Goal: Task Accomplishment & Management: Manage account settings

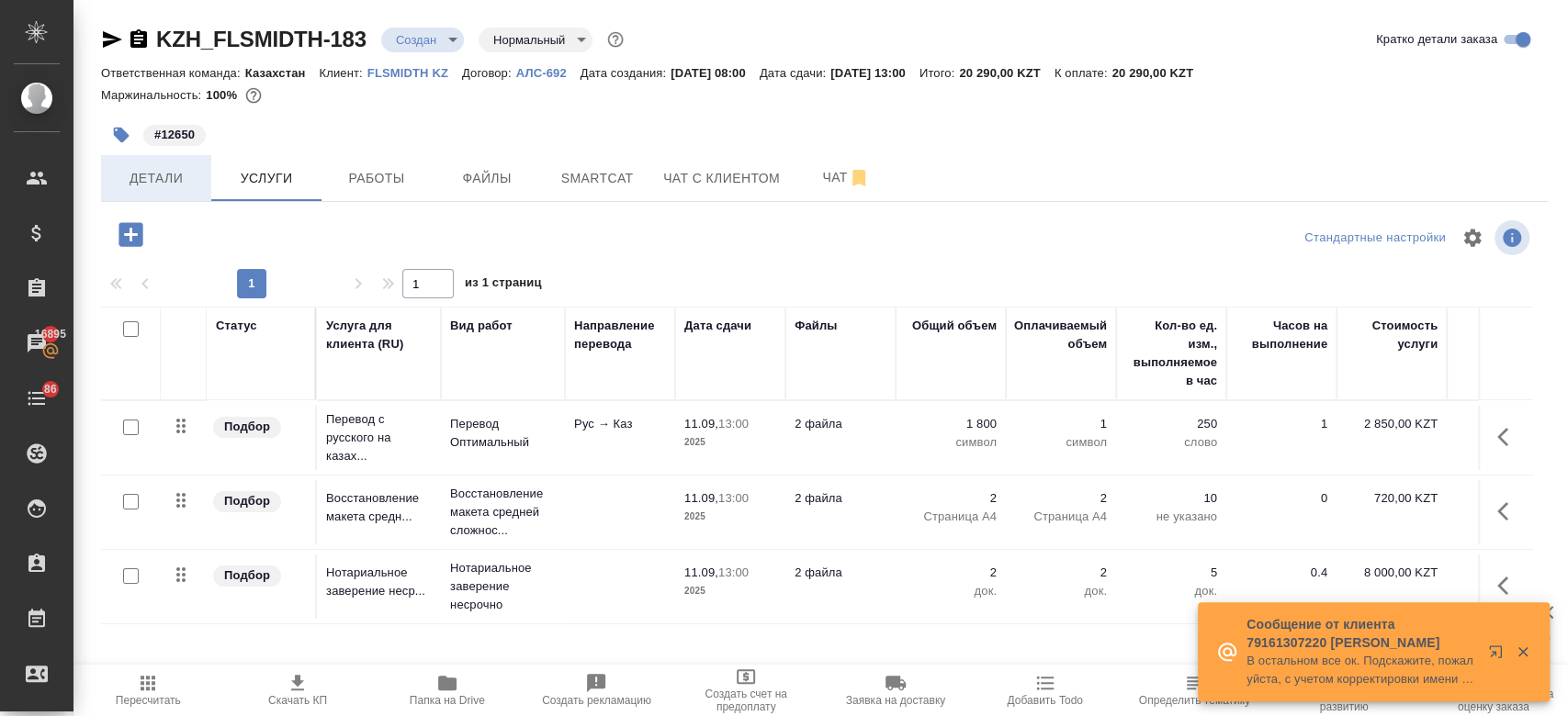
scroll to position [31, 0]
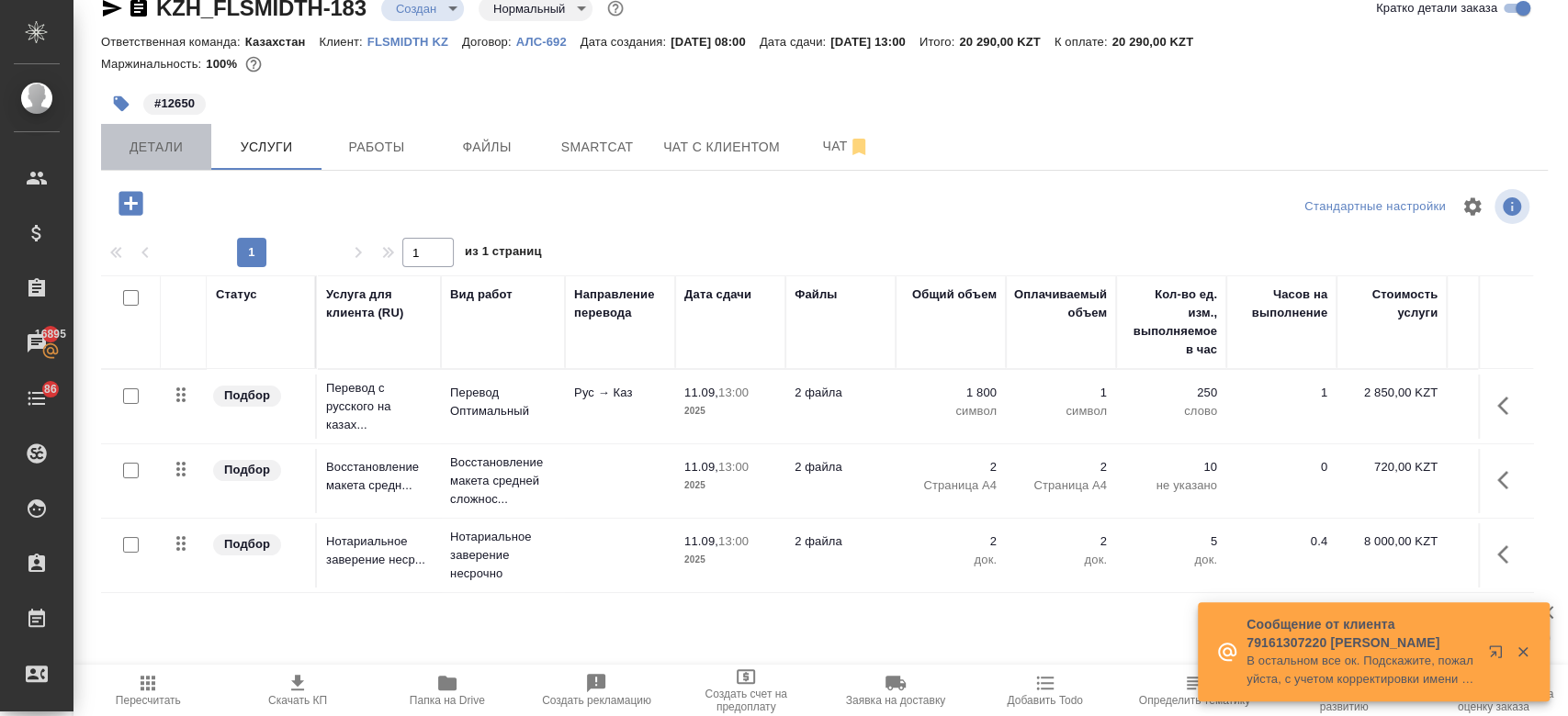
click at [175, 161] on button "Детали" at bounding box center [156, 146] width 110 height 45
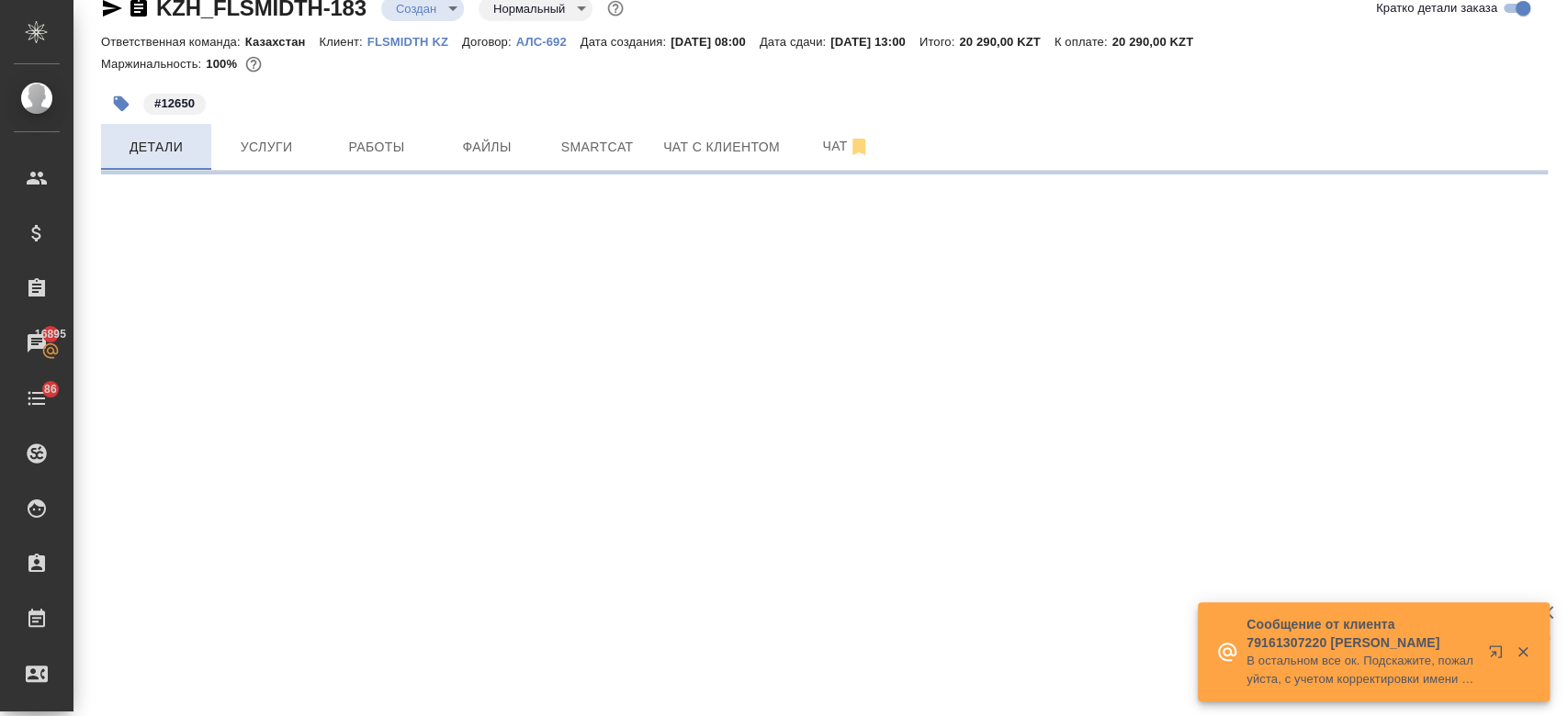
select select "RU"
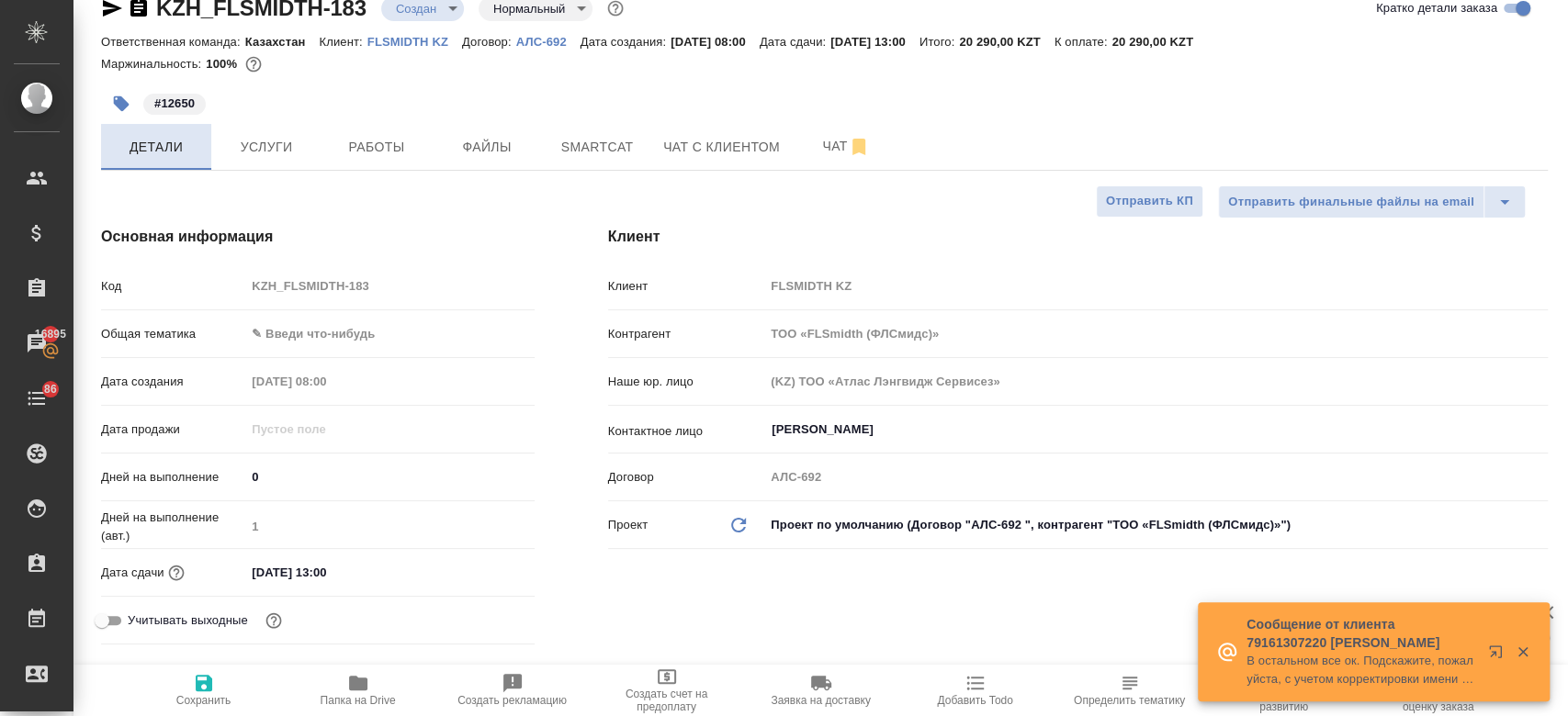
type textarea "x"
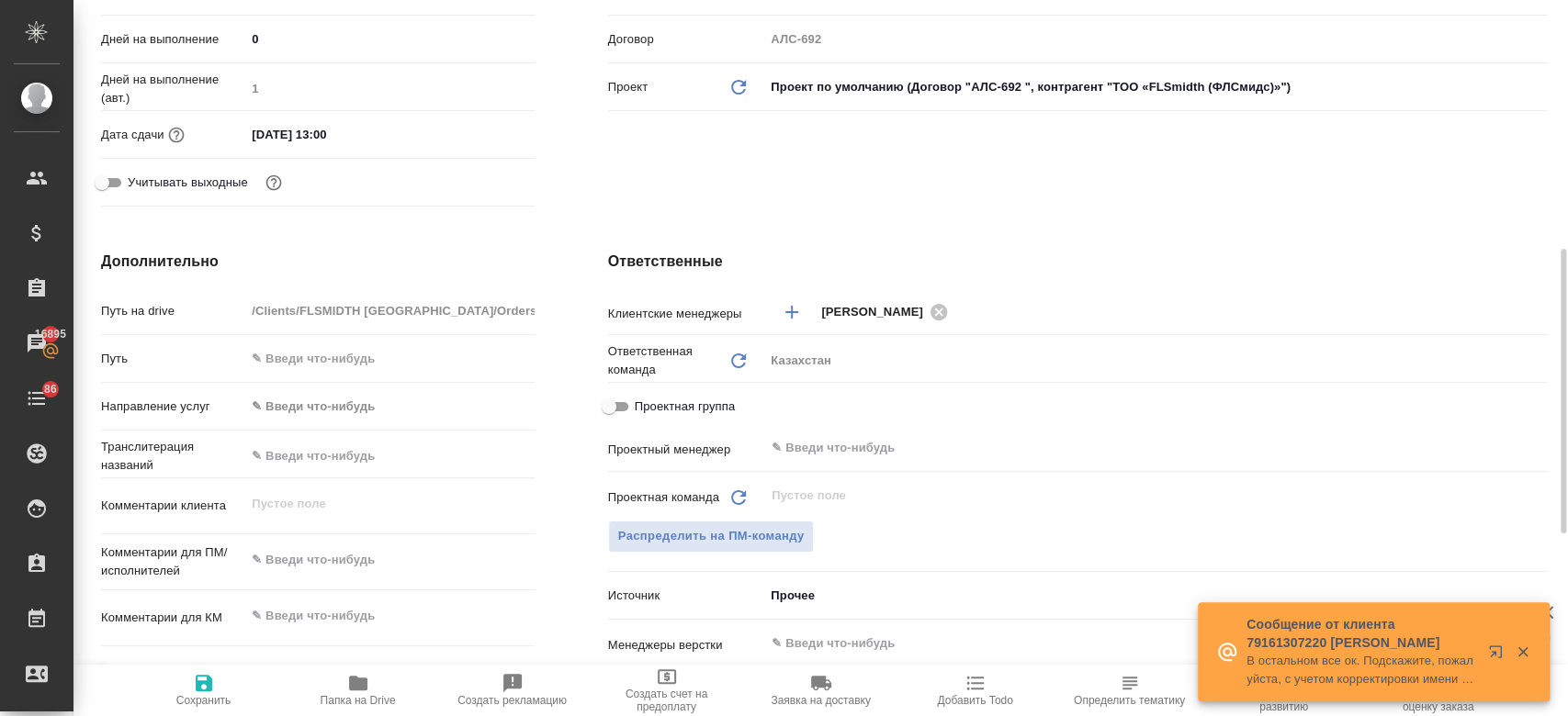
scroll to position [712, 0]
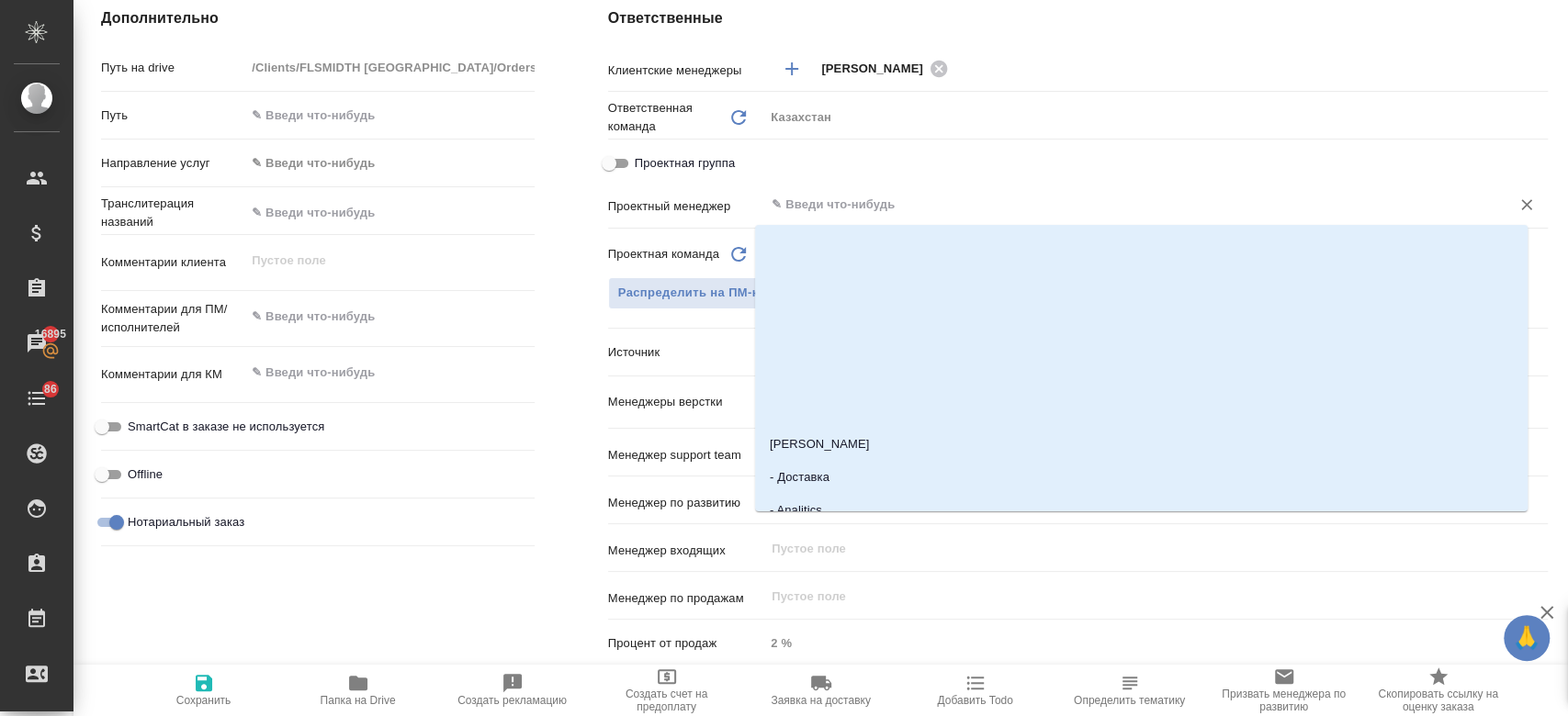
click at [801, 207] on input "text" at bounding box center [1125, 204] width 711 height 22
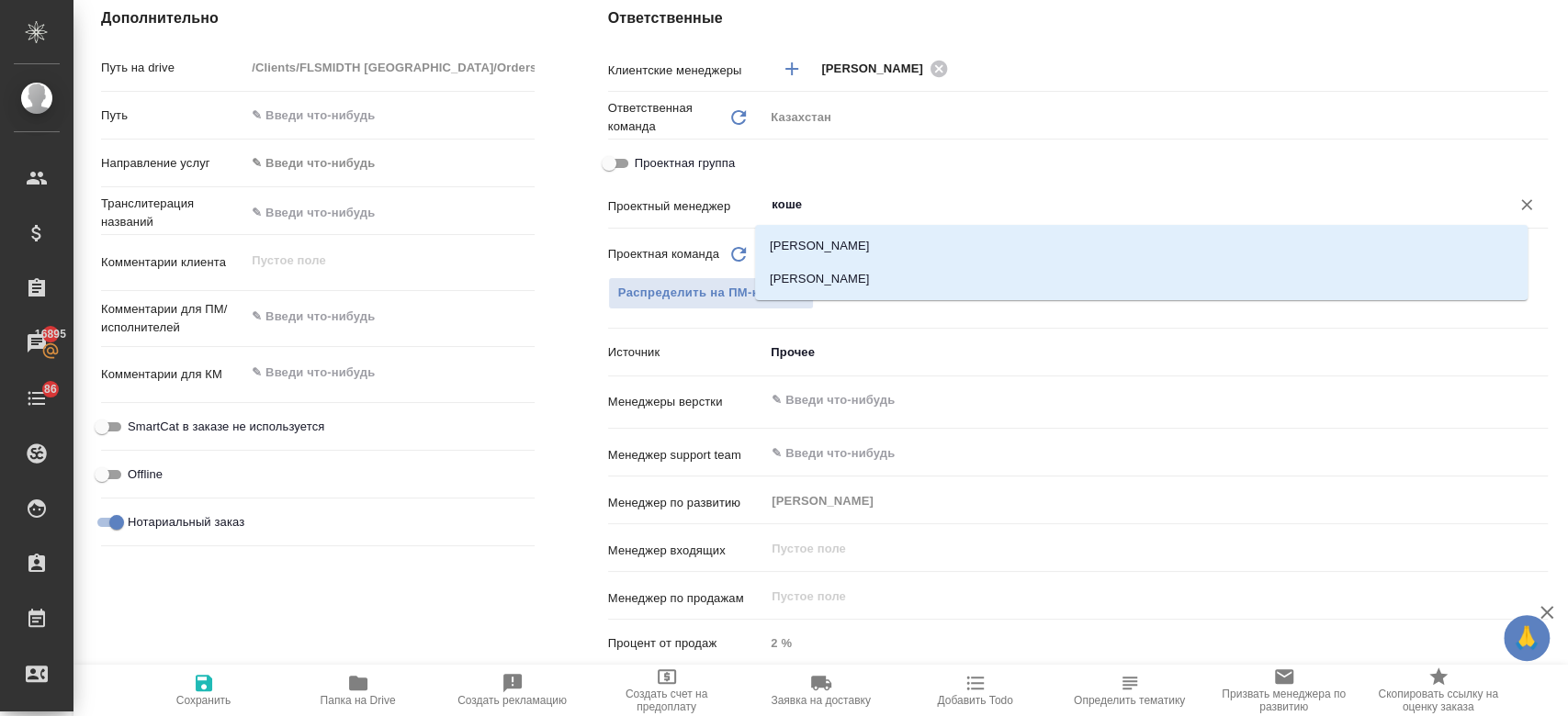
type input "кошер"
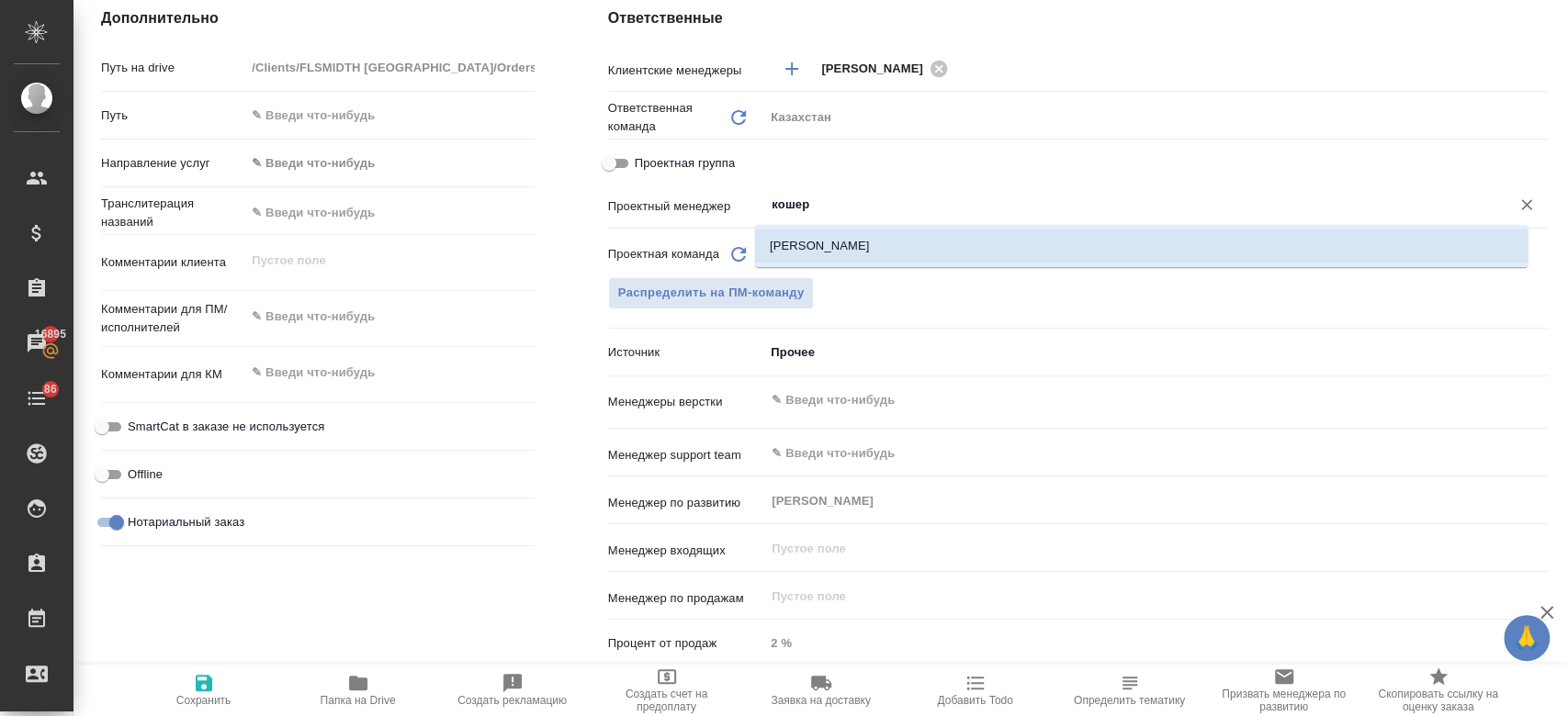
click at [808, 233] on li "[PERSON_NAME]" at bounding box center [1141, 246] width 772 height 33
type textarea "x"
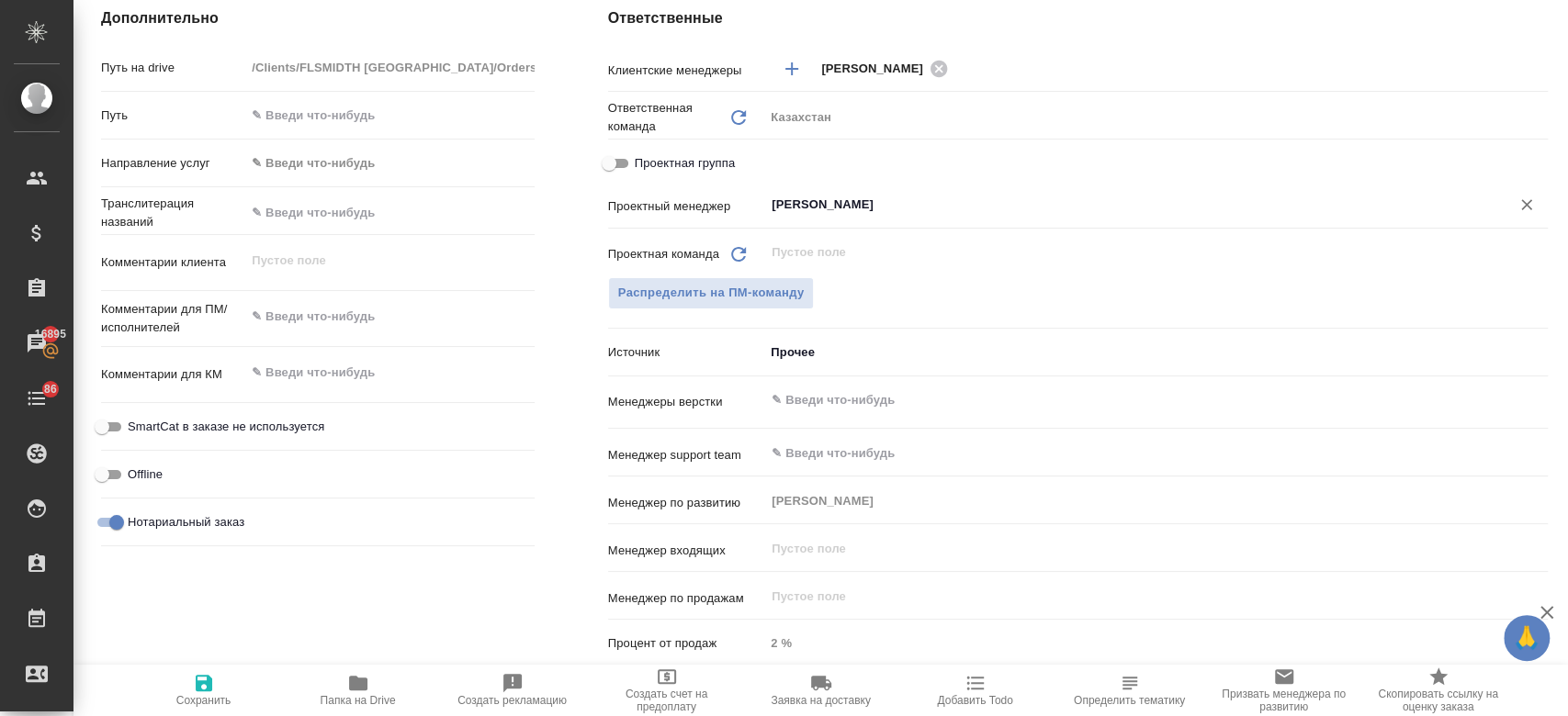
type input "[PERSON_NAME]"
click at [218, 699] on span "Сохранить" at bounding box center [203, 700] width 55 height 13
type textarea "x"
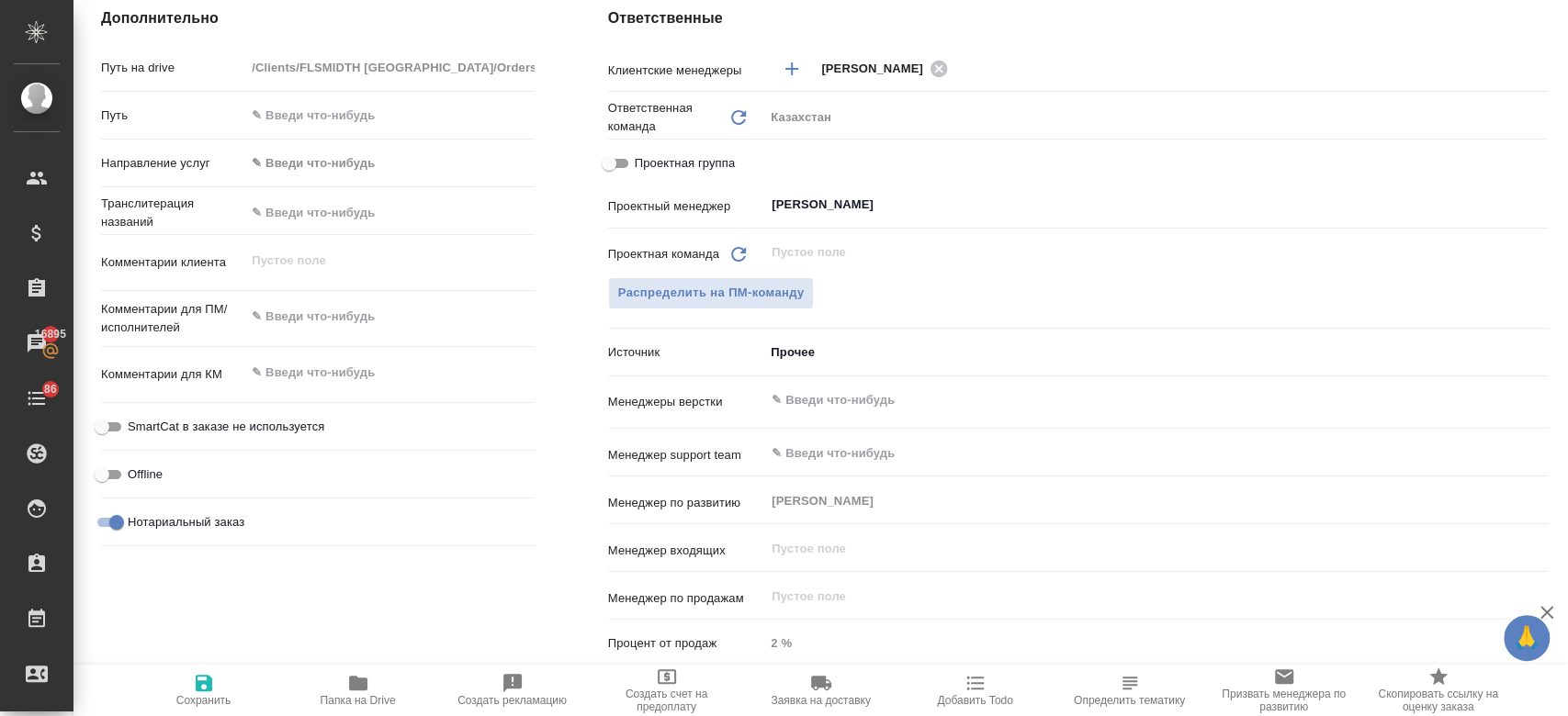
type textarea "x"
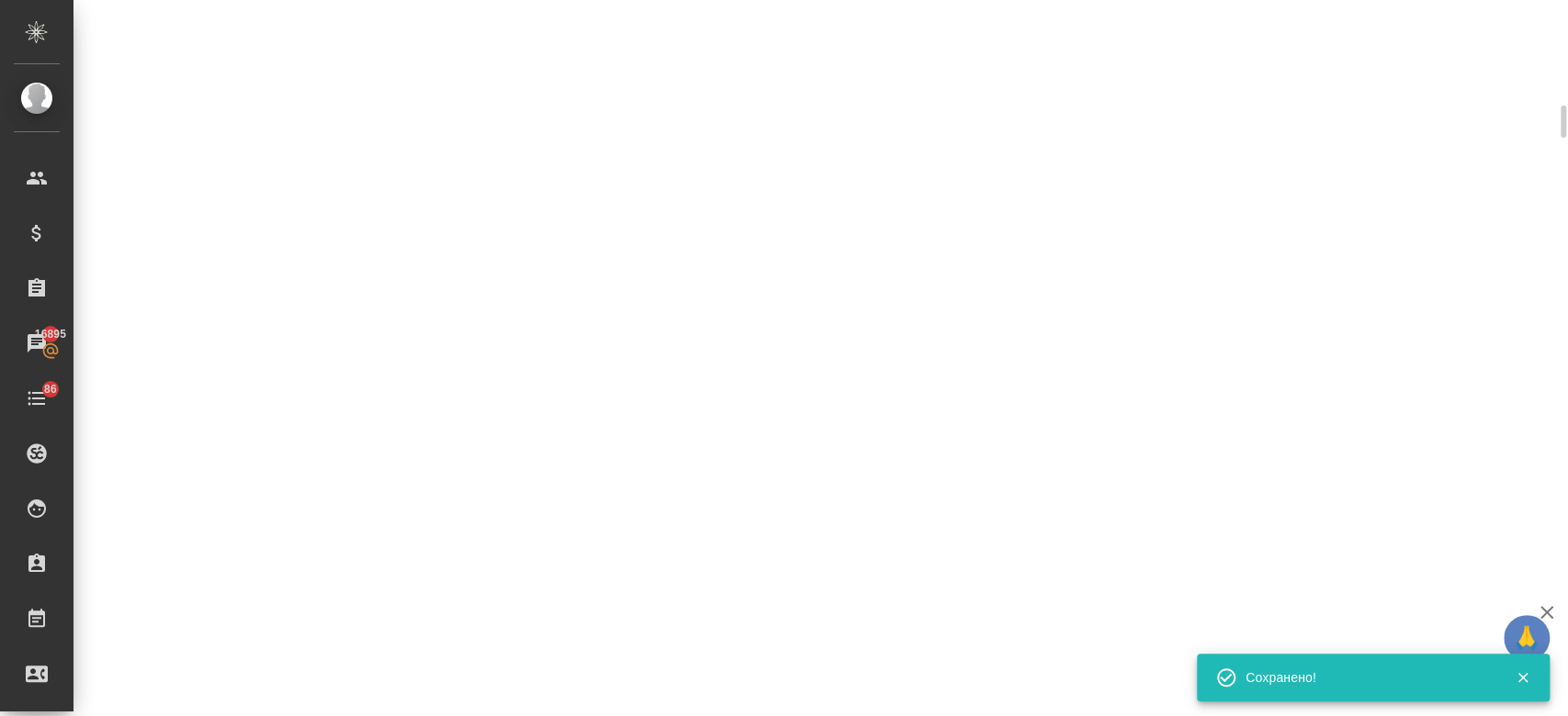
select select "RU"
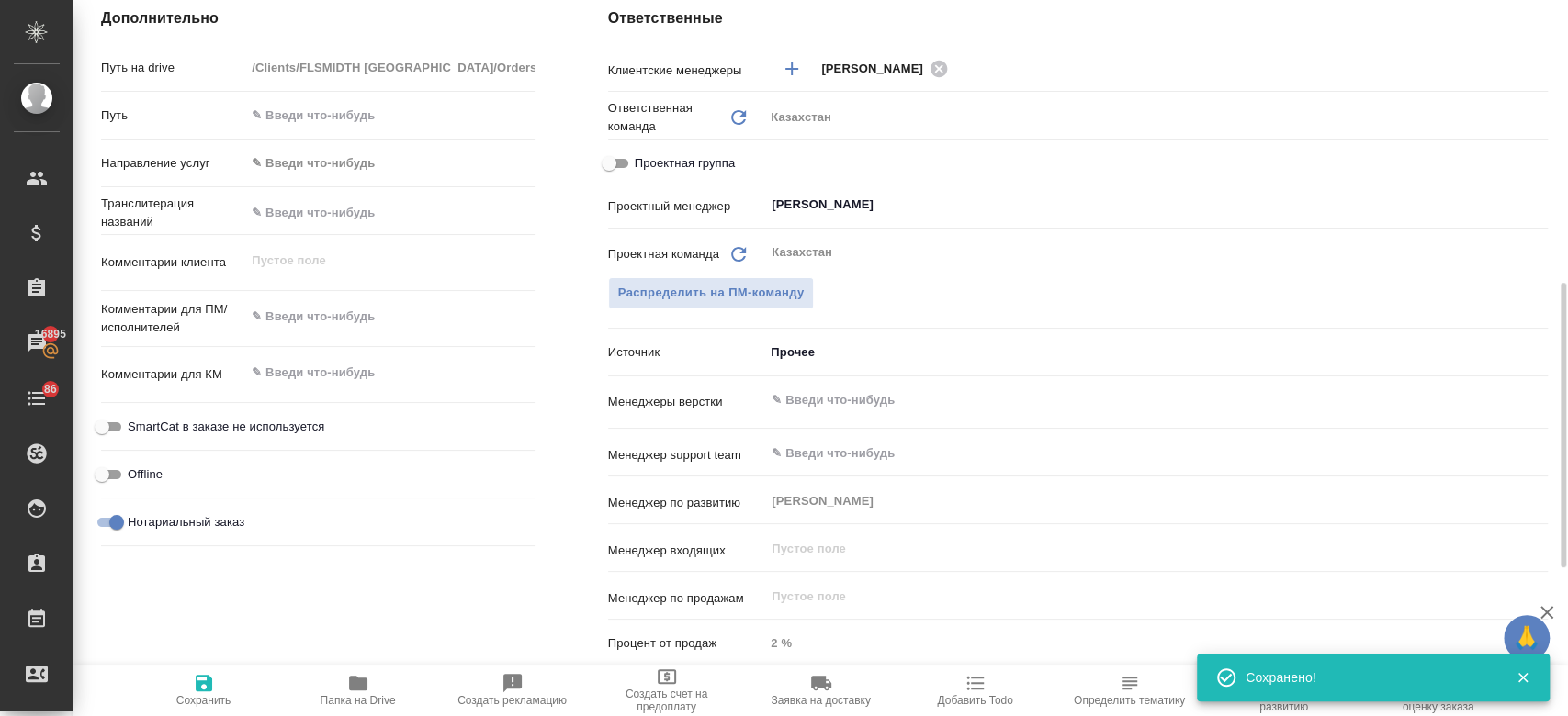
type textarea "x"
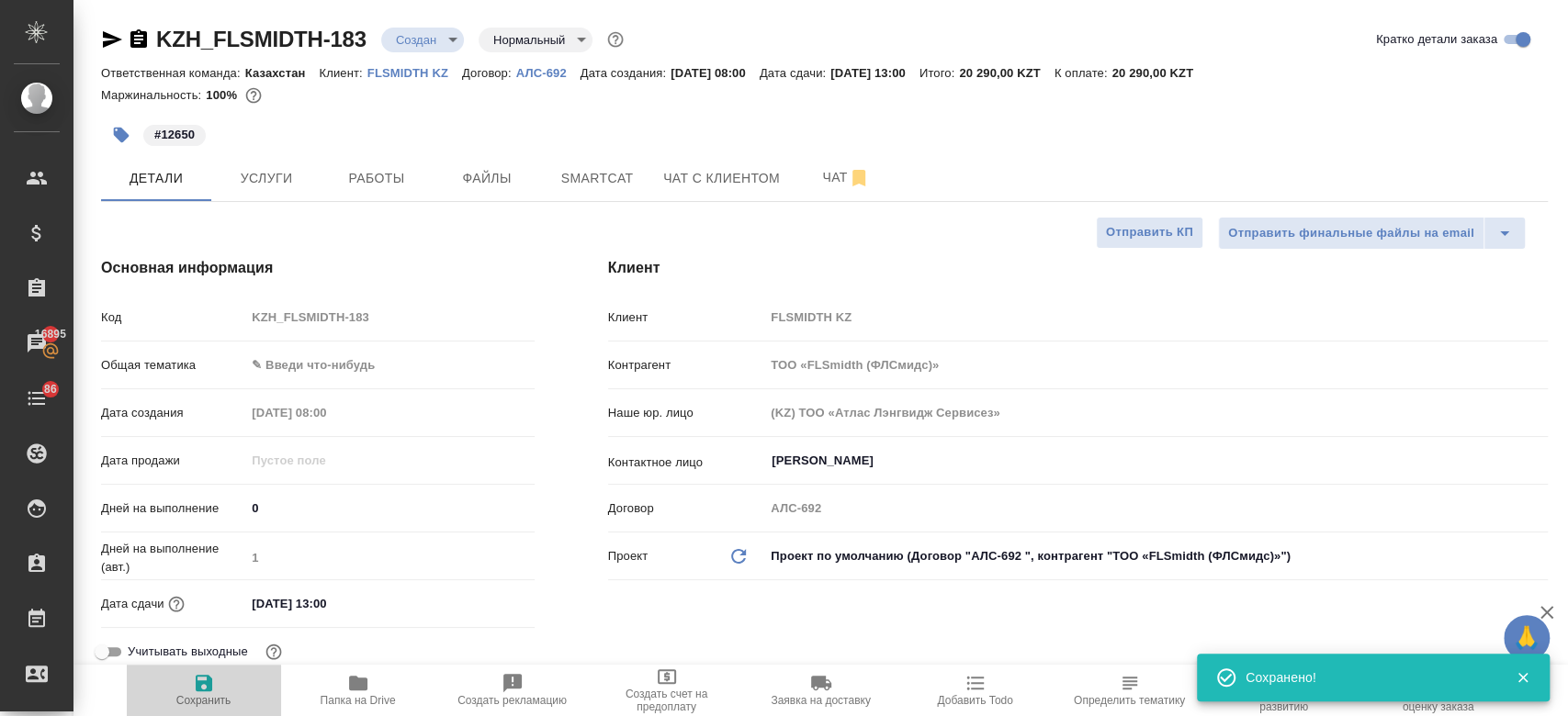
click at [194, 693] on icon "button" at bounding box center [203, 683] width 22 height 22
type textarea "x"
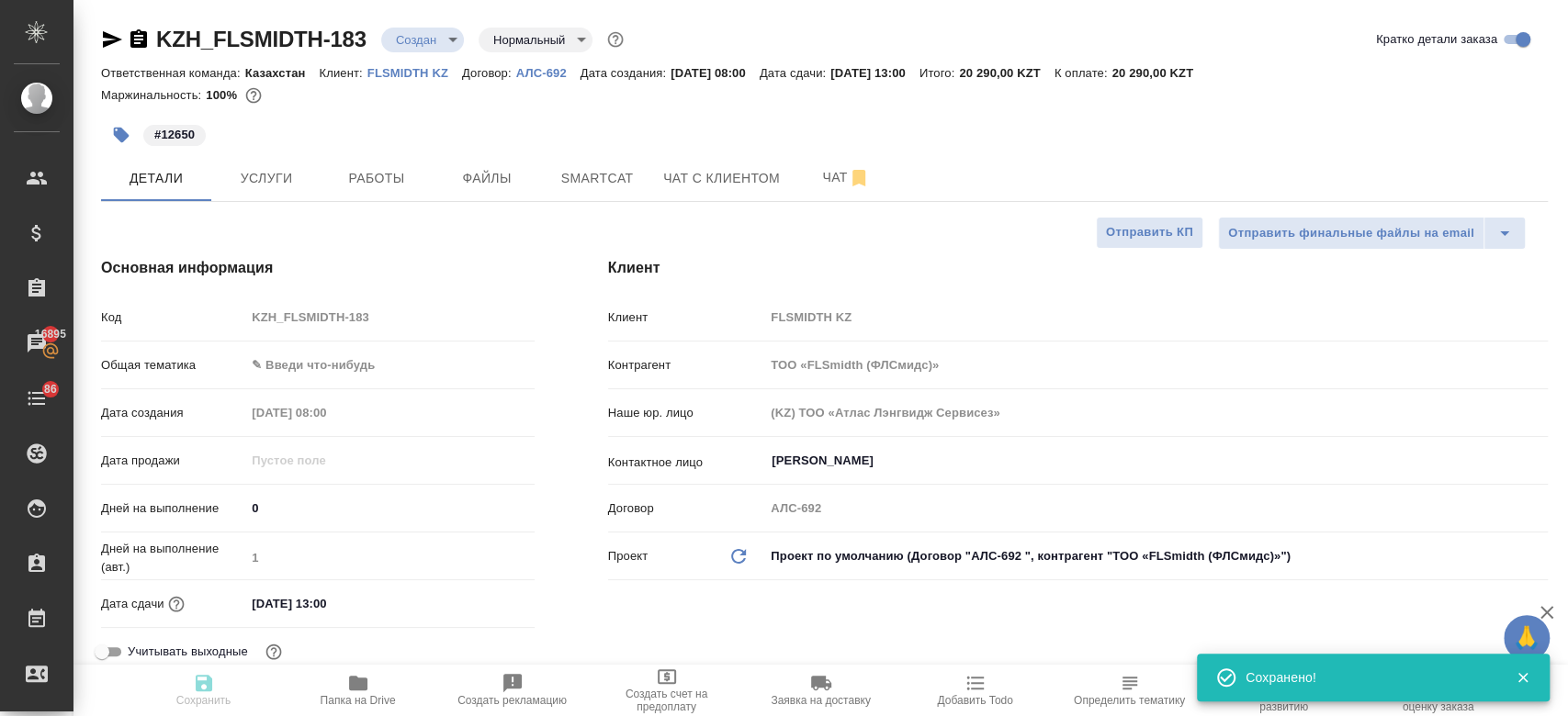
type textarea "x"
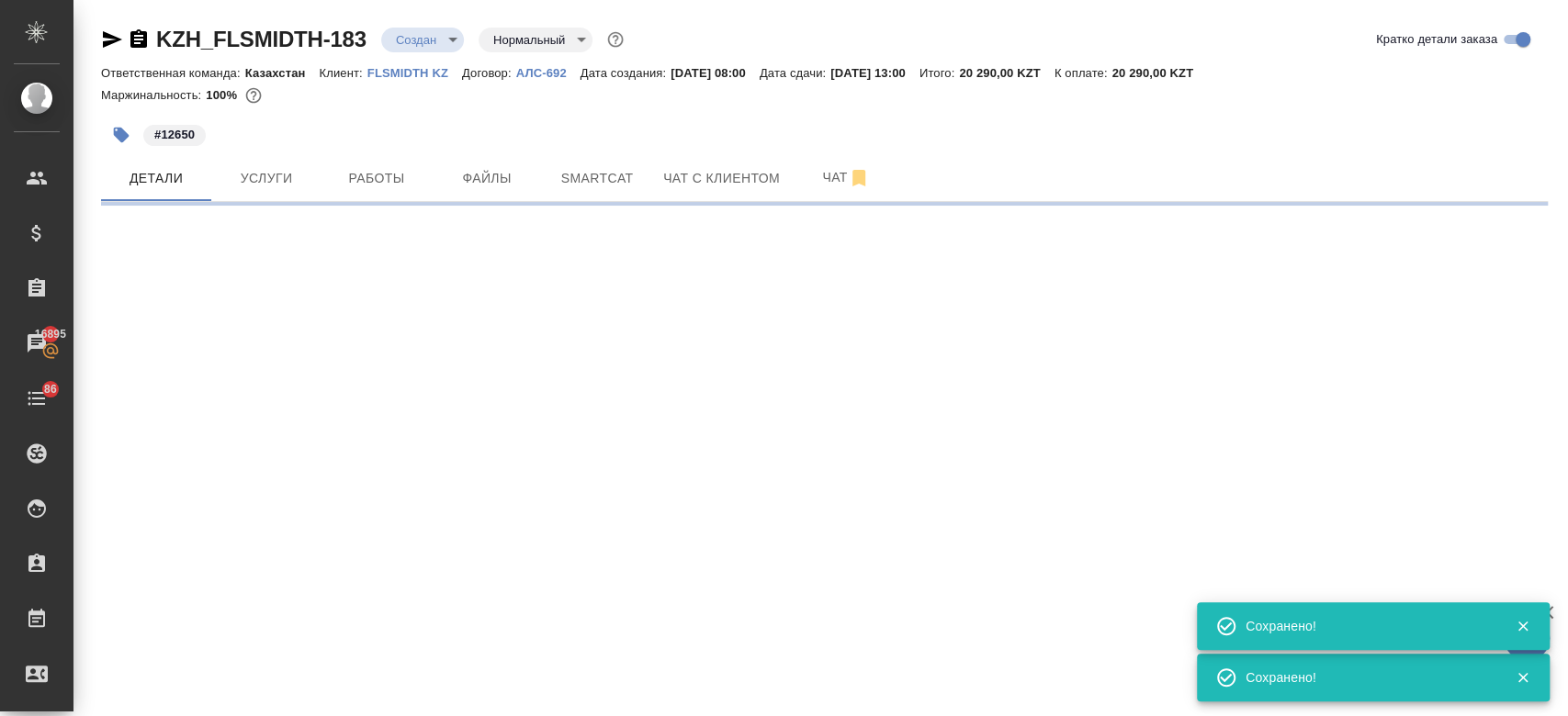
select select "RU"
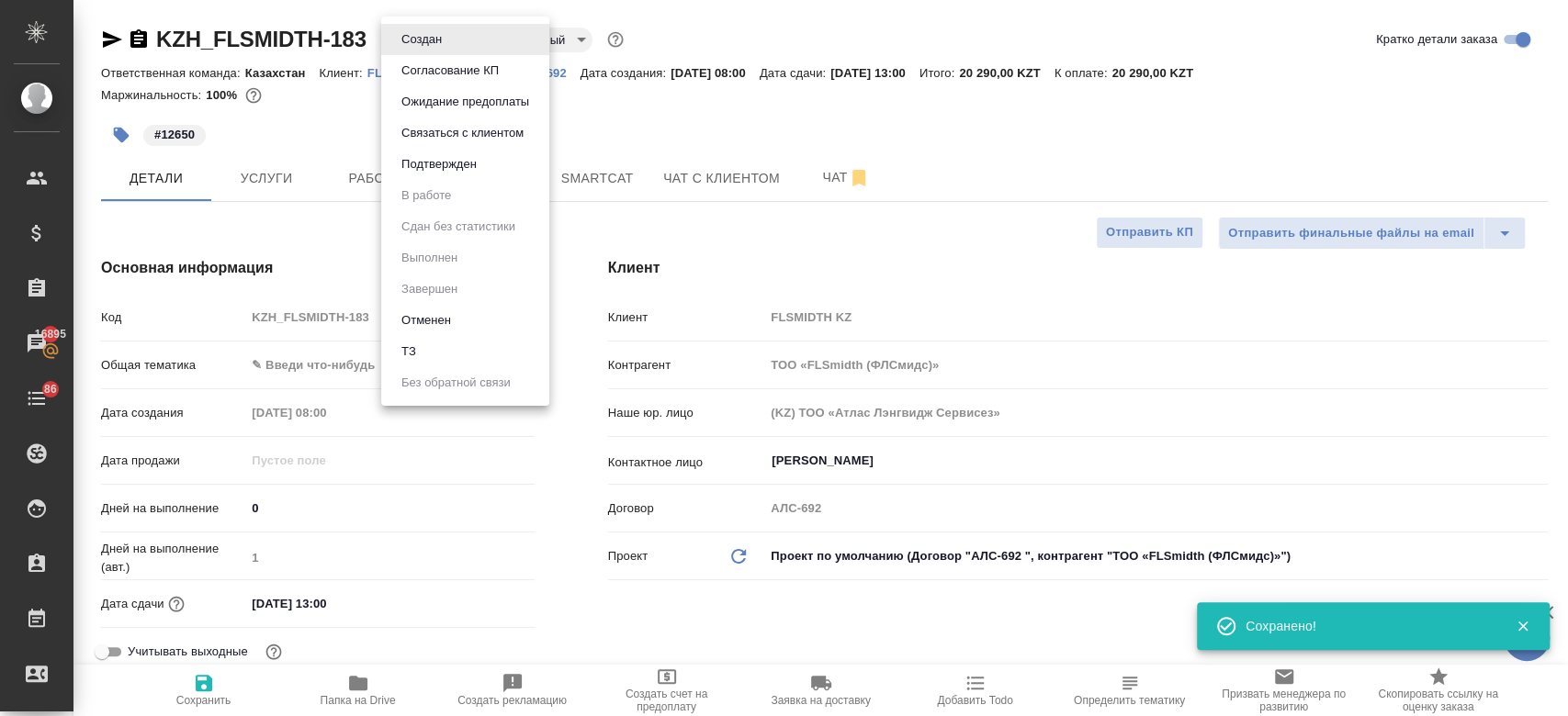
click at [417, 44] on body "🙏 .cls-1 fill:#fff; AWATERA Kosherbayeva Nazerke Клиенты Спецификации Заказы 16…" at bounding box center [784, 358] width 1568 height 716
type textarea "x"
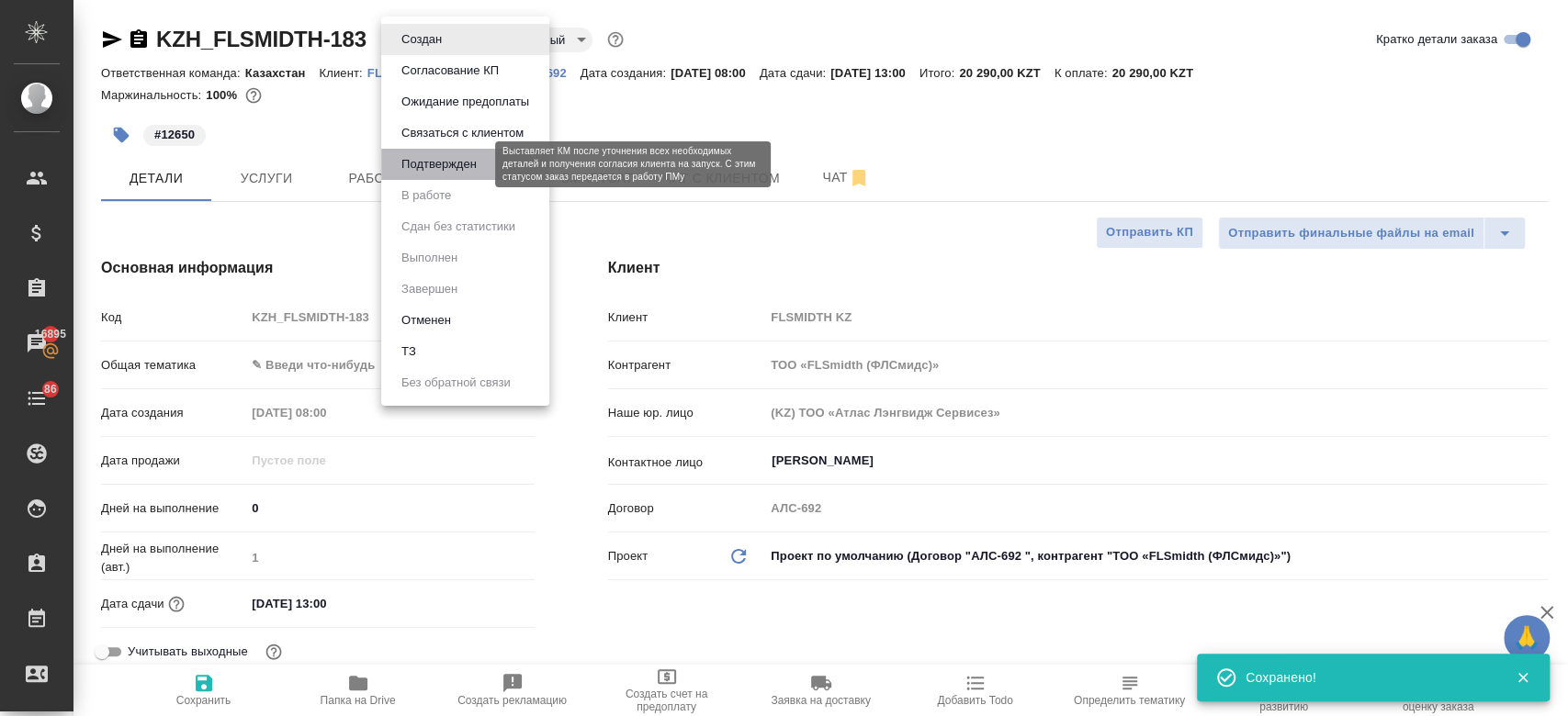
click at [416, 172] on button "Подтвержден" at bounding box center [438, 164] width 86 height 20
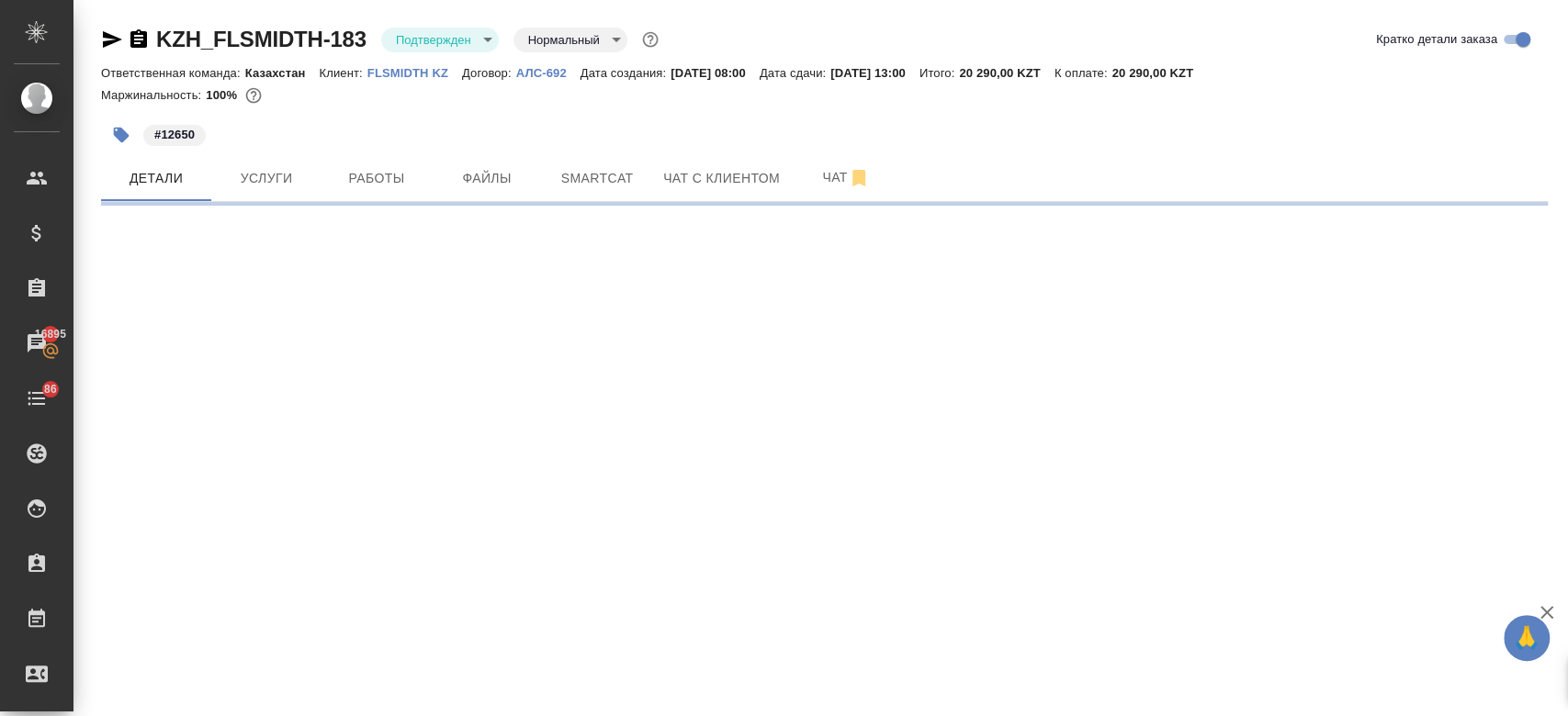
click at [569, 125] on div "#12650" at bounding box center [583, 135] width 964 height 41
select select "RU"
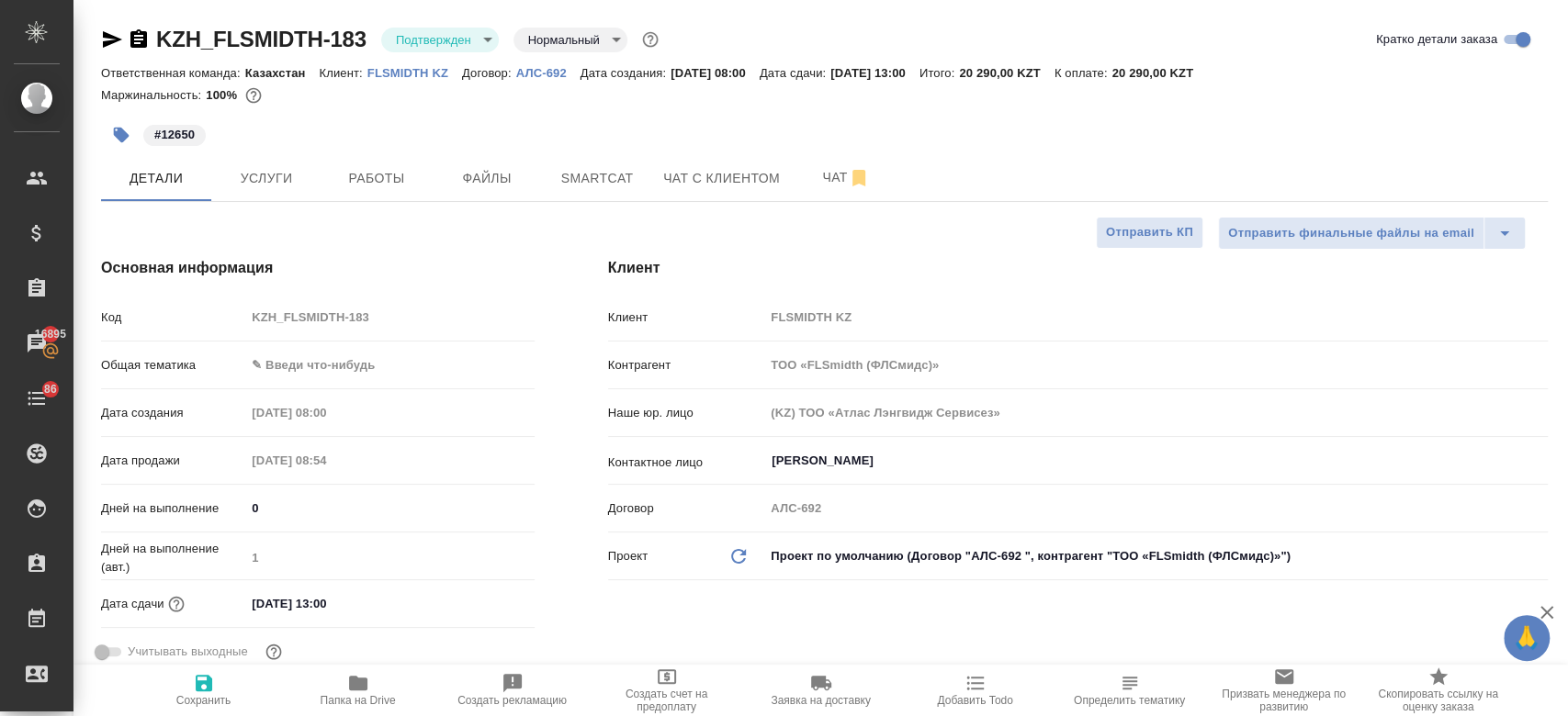
type textarea "x"
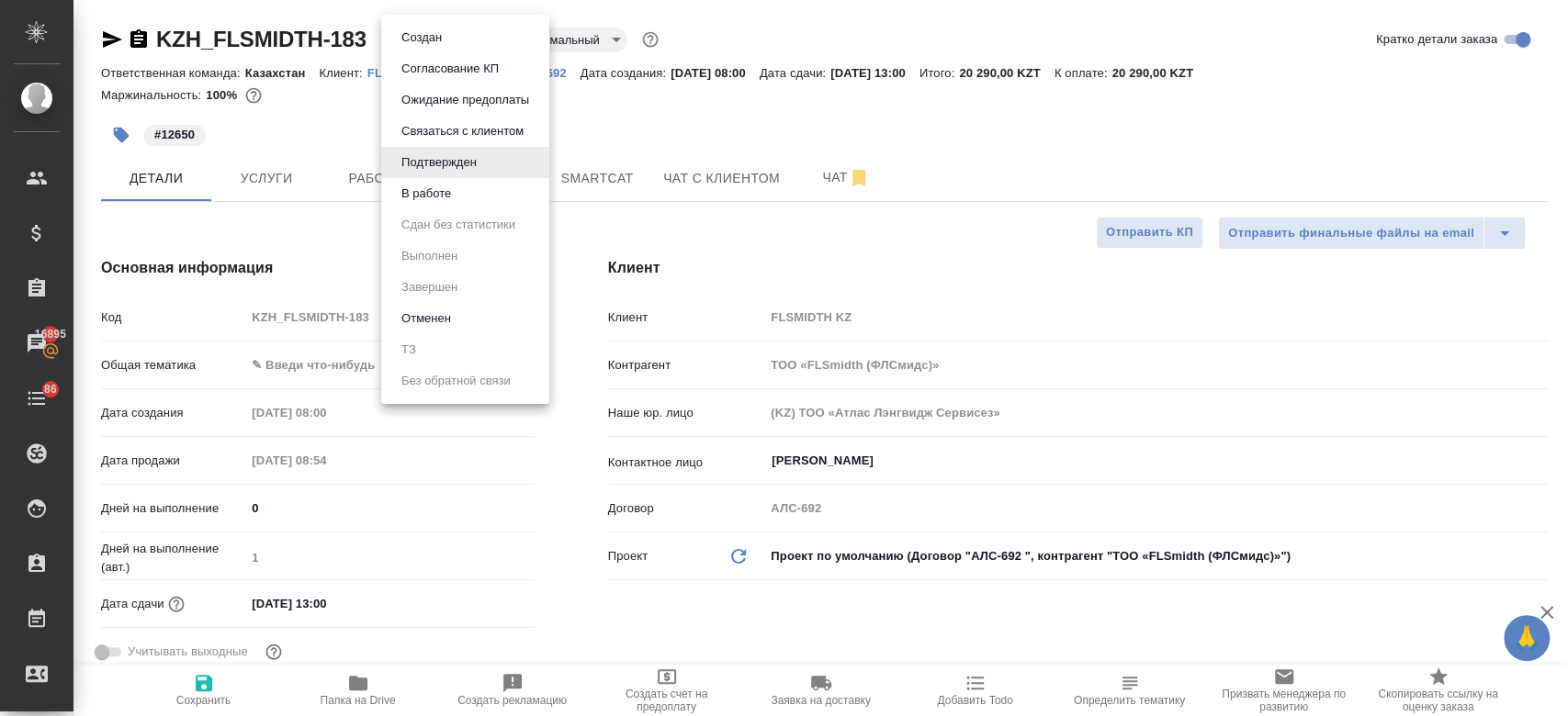
click at [434, 44] on body "🙏 .cls-1 fill:#fff; AWATERA Kosherbayeva Nazerke Клиенты Спецификации Заказы 16…" at bounding box center [784, 358] width 1568 height 716
click at [416, 199] on button "В работе" at bounding box center [426, 194] width 61 height 20
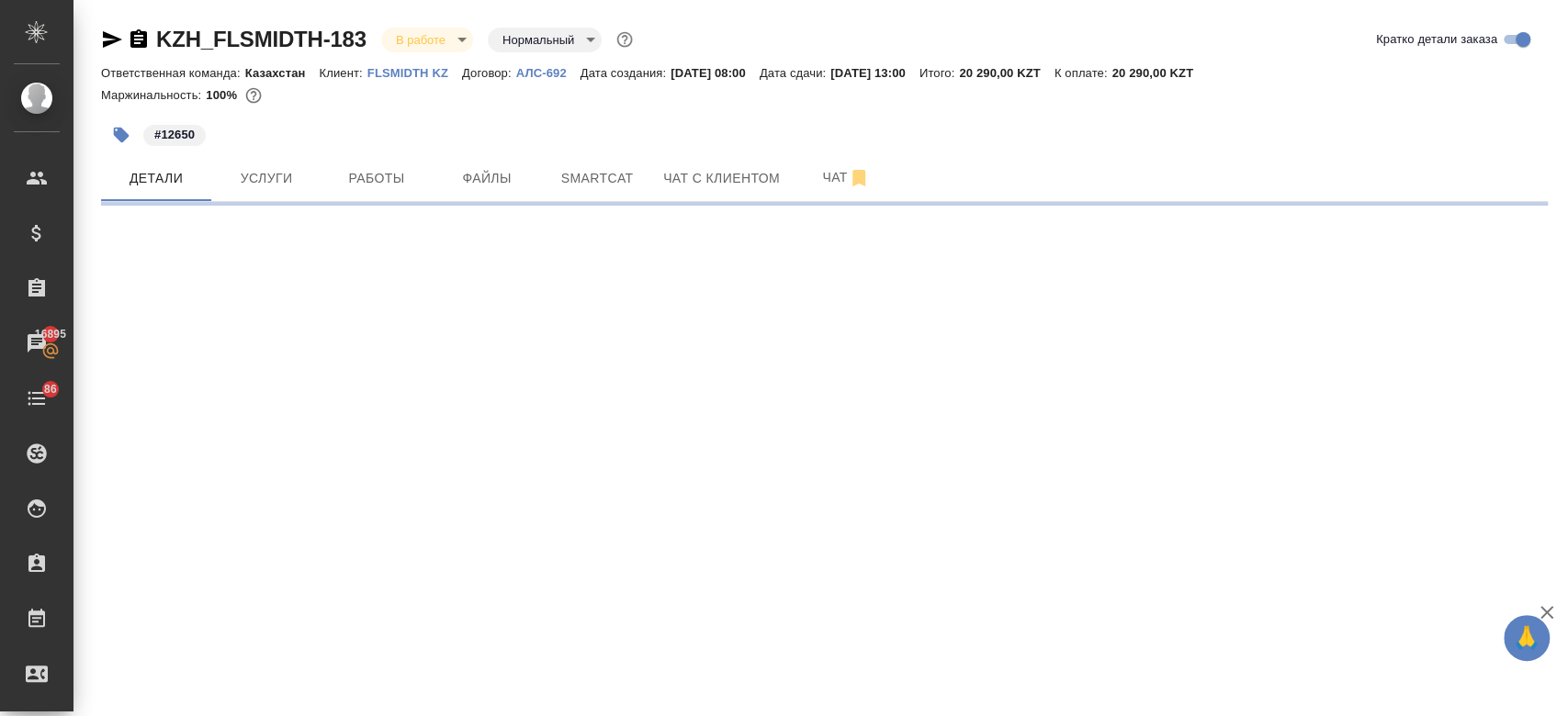
click at [618, 99] on div "Маржинальность: 100%" at bounding box center [824, 95] width 1447 height 24
select select "RU"
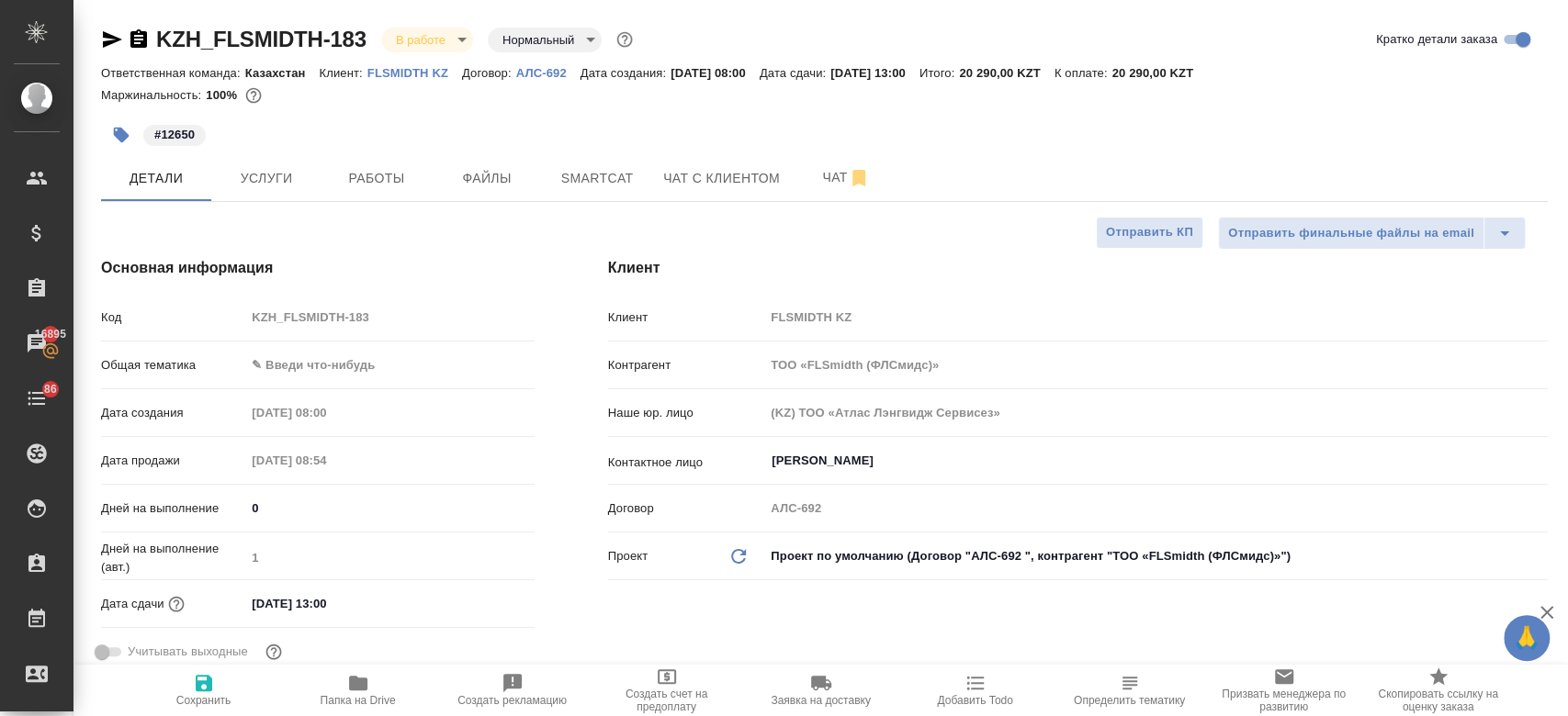
type textarea "x"
